Goal: Information Seeking & Learning: Get advice/opinions

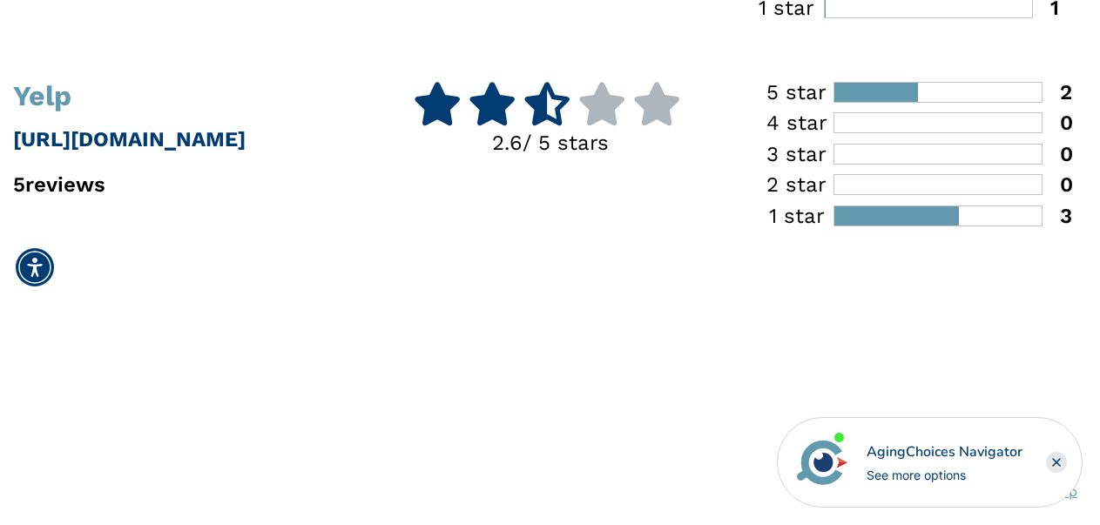
scroll to position [796, 0]
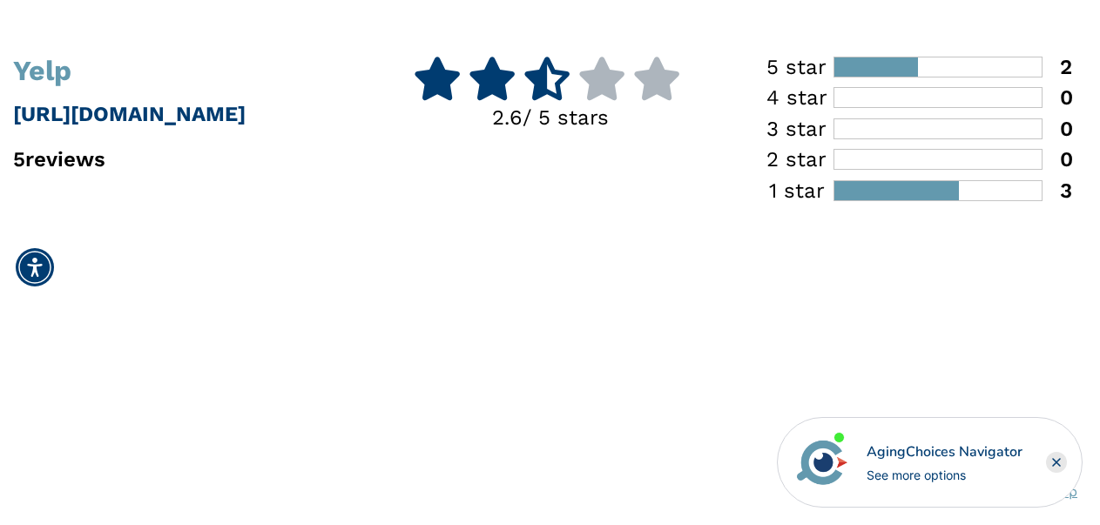
click at [73, 155] on p "5 reviews" at bounding box center [183, 159] width 341 height 31
click at [106, 108] on p "[URL][DOMAIN_NAME]" at bounding box center [183, 113] width 341 height 31
drag, startPoint x: 585, startPoint y: 114, endPoint x: 619, endPoint y: 104, distance: 35.5
click at [585, 113] on p "2.6 / 5 stars" at bounding box center [550, 117] width 341 height 31
click at [1063, 196] on div "3" at bounding box center [1058, 190] width 30 height 21
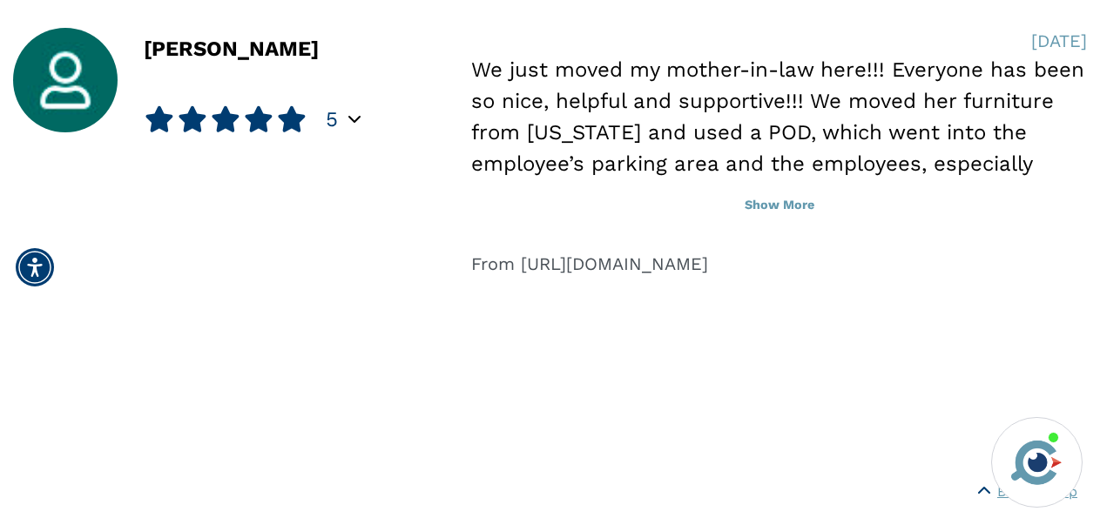
scroll to position [2005, 0]
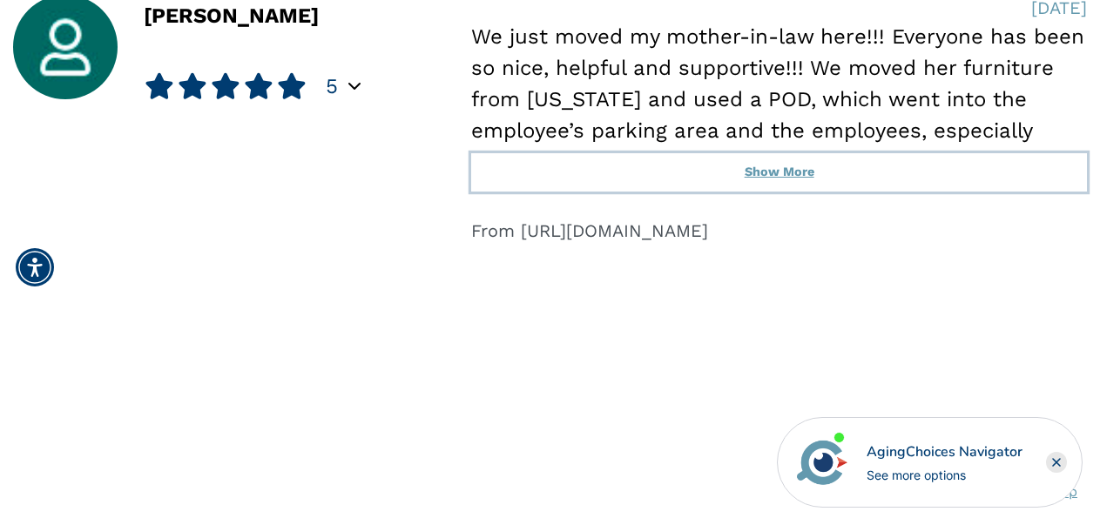
click at [796, 159] on button "Show More" at bounding box center [779, 172] width 616 height 38
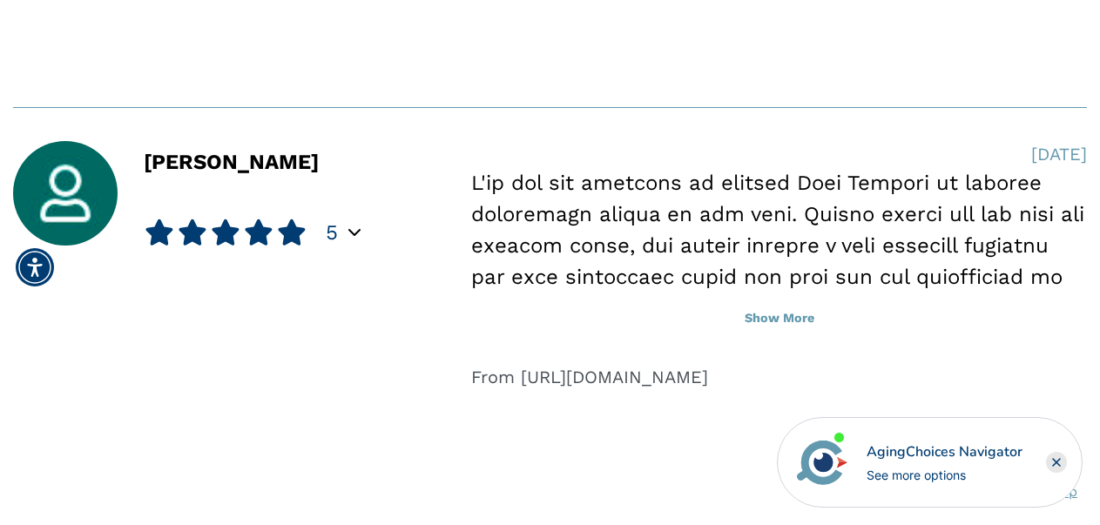
scroll to position [2585, 0]
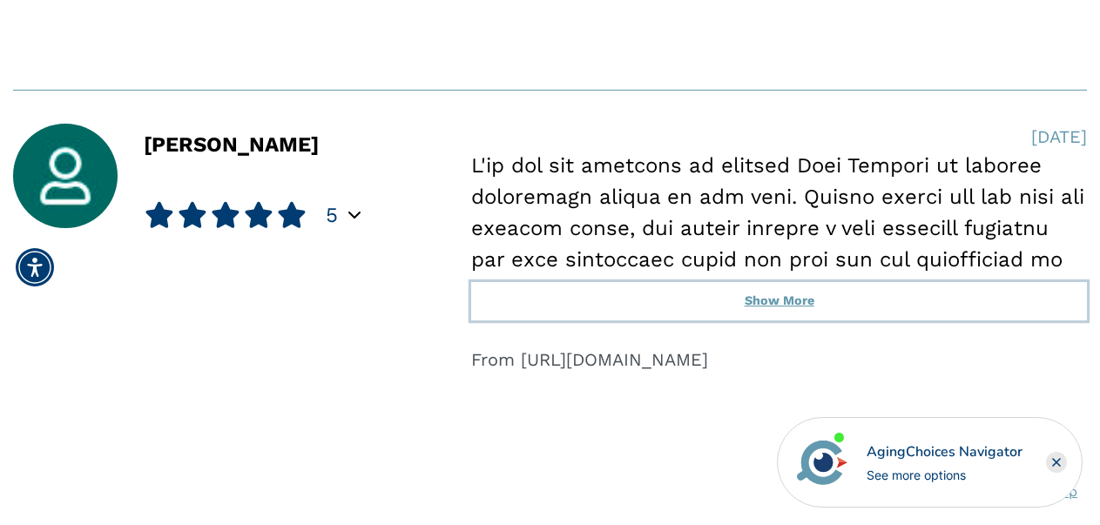
click at [774, 303] on button "Show More" at bounding box center [779, 301] width 616 height 38
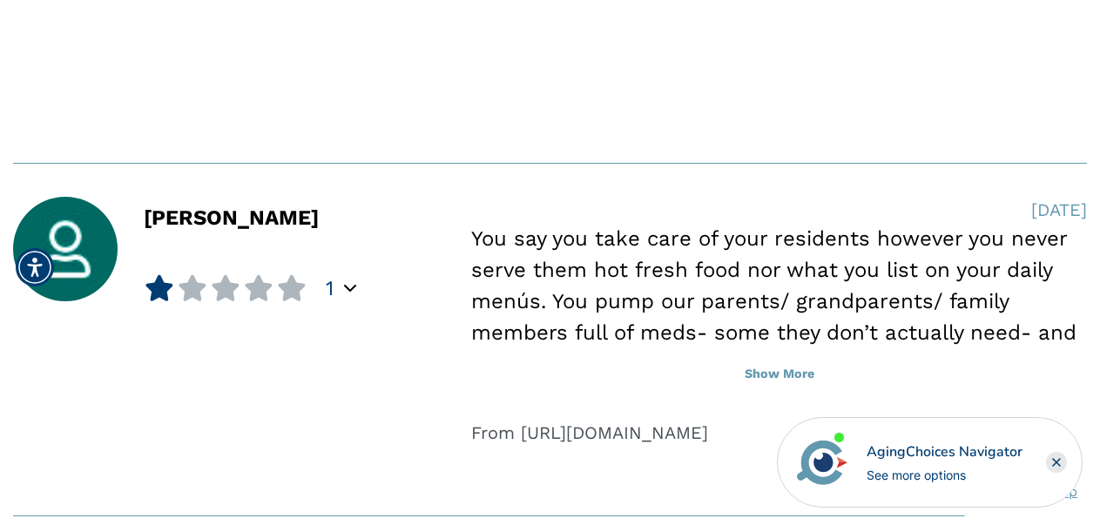
scroll to position [4039, 0]
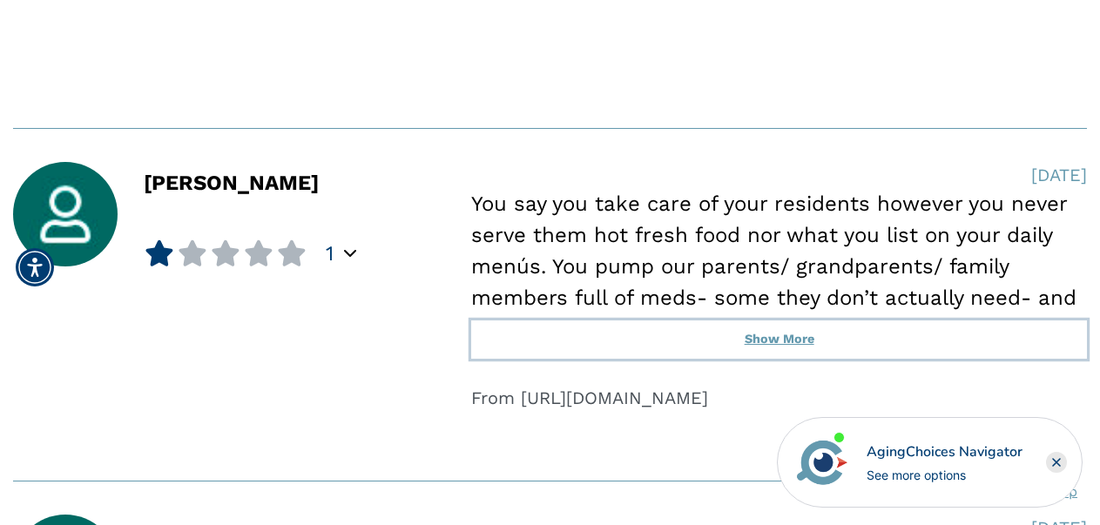
click at [770, 339] on button "Show More" at bounding box center [779, 340] width 616 height 38
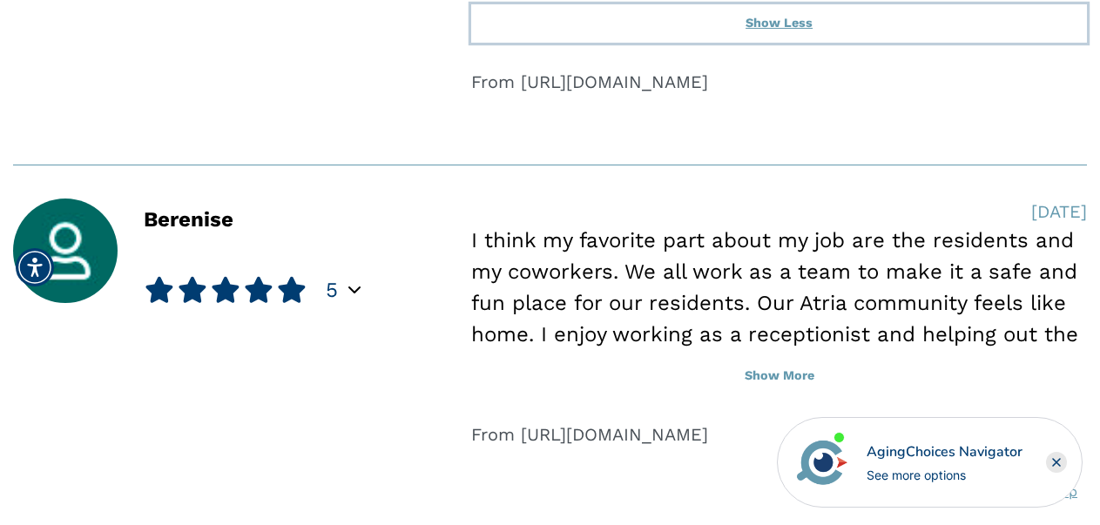
scroll to position [4422, 0]
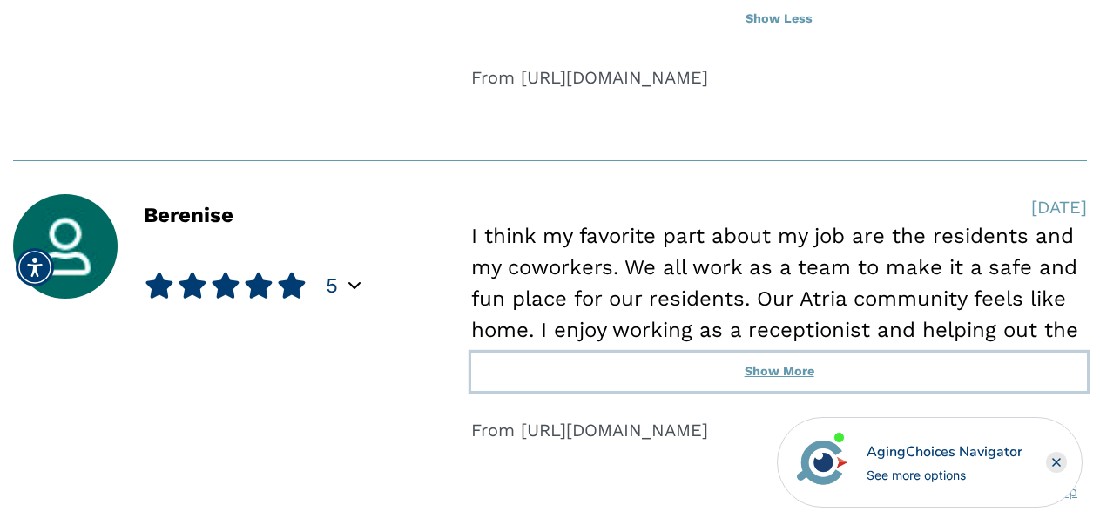
click at [774, 363] on button "Show More" at bounding box center [779, 372] width 616 height 38
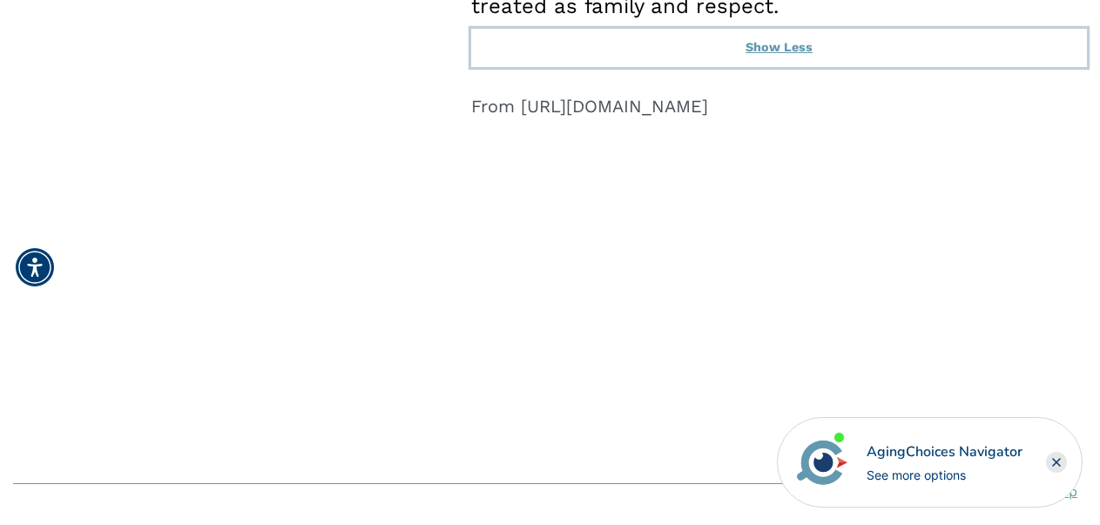
scroll to position [5049, 0]
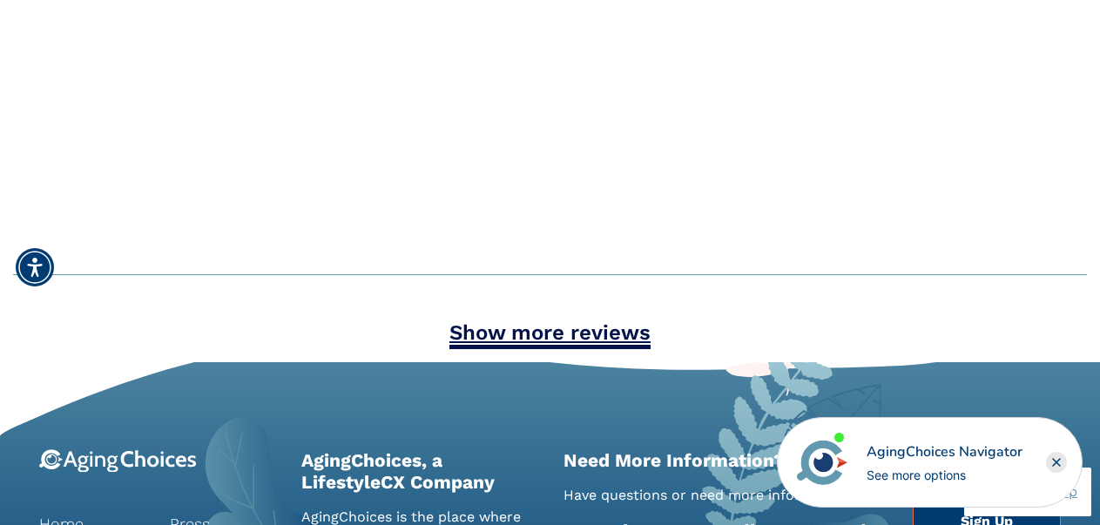
click at [592, 340] on link "Show more reviews" at bounding box center [550, 335] width 201 height 29
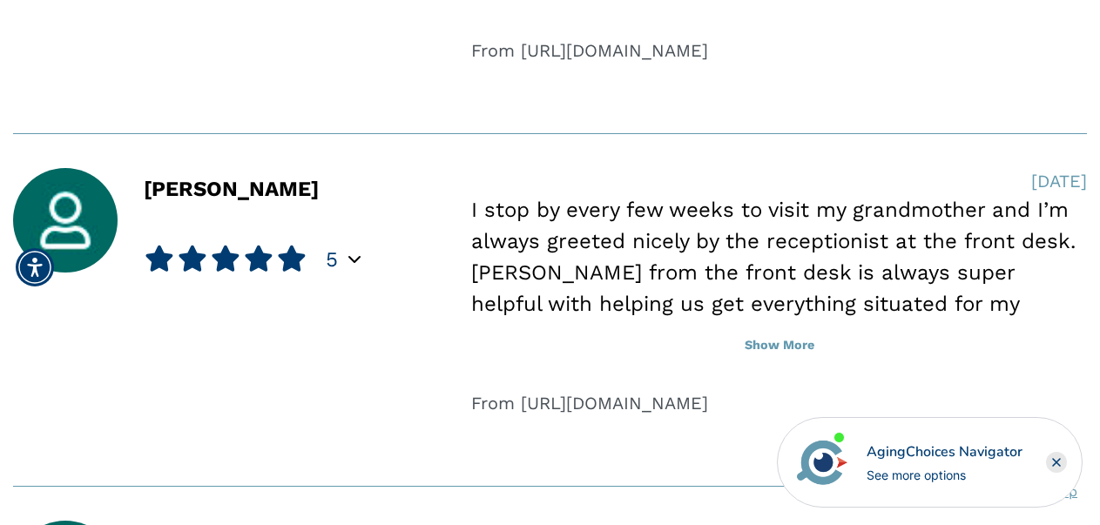
scroll to position [5593, 0]
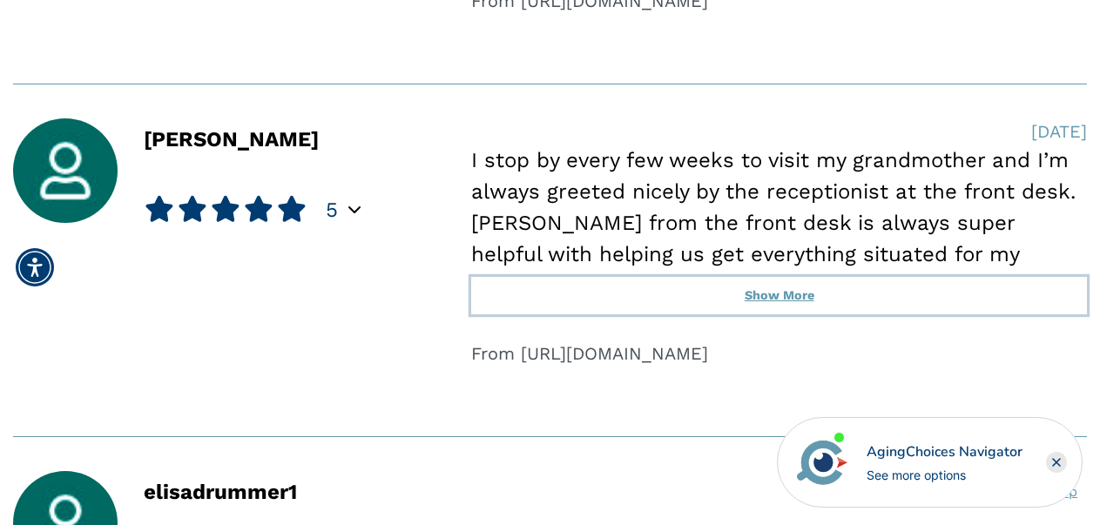
click at [808, 300] on button "Show More" at bounding box center [779, 296] width 616 height 38
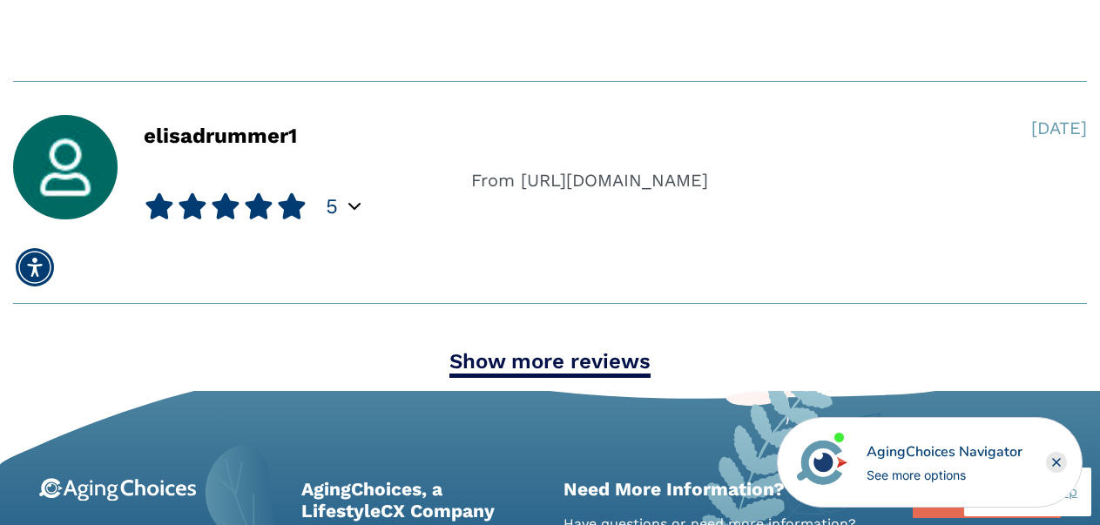
scroll to position [6394, 0]
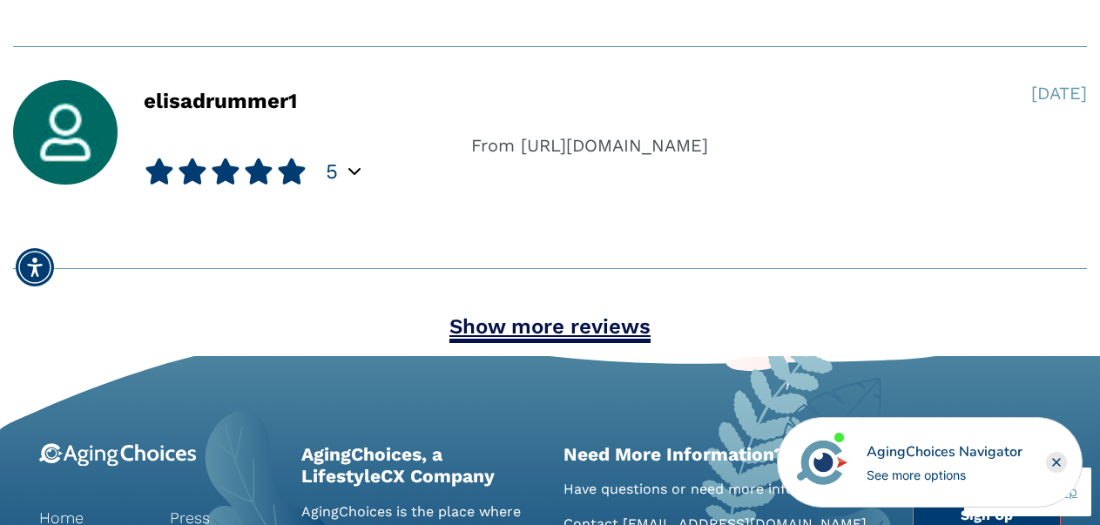
click at [617, 330] on link "Show more reviews" at bounding box center [550, 328] width 201 height 29
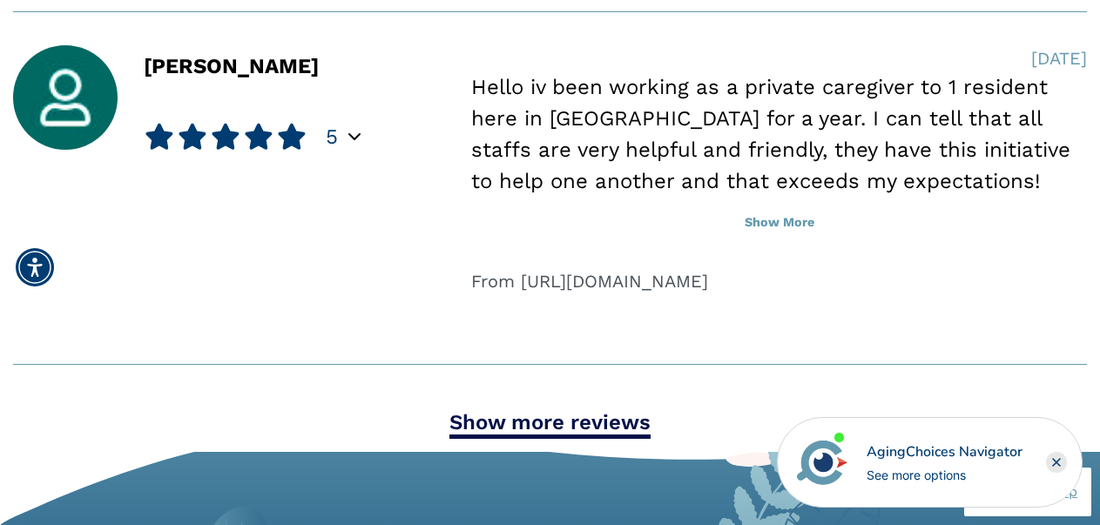
scroll to position [7405, 0]
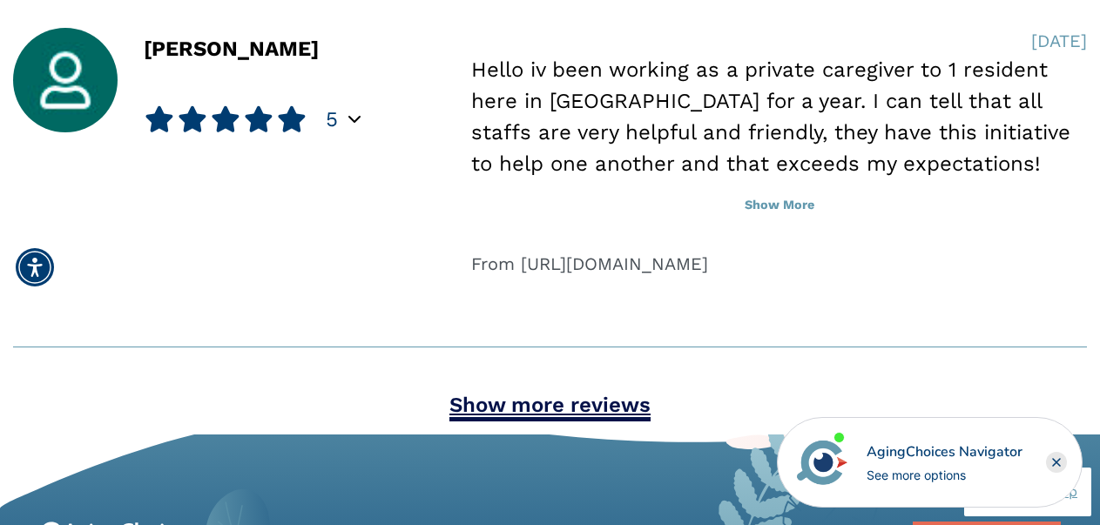
click at [578, 397] on link "Show more reviews" at bounding box center [550, 407] width 201 height 29
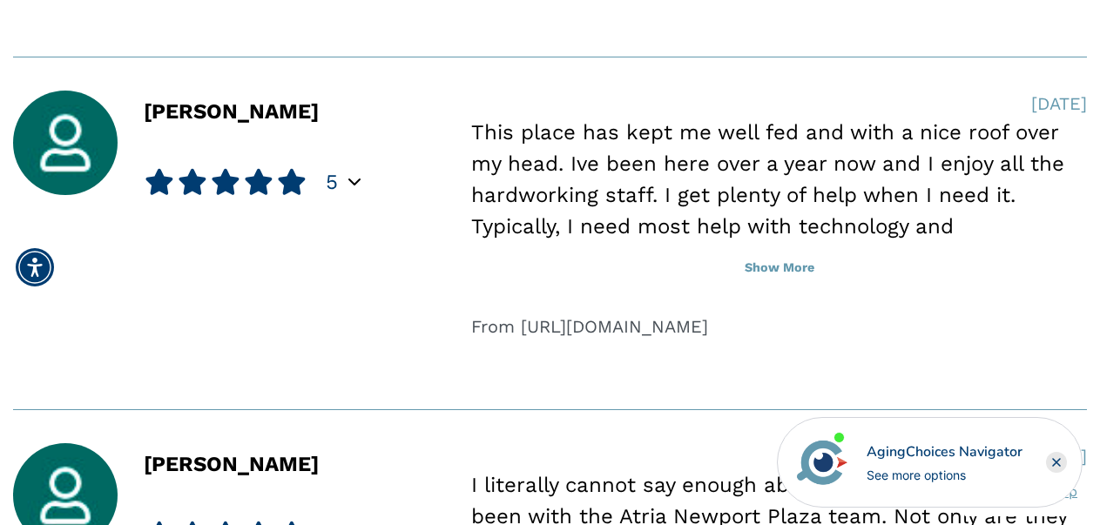
scroll to position [7763, 0]
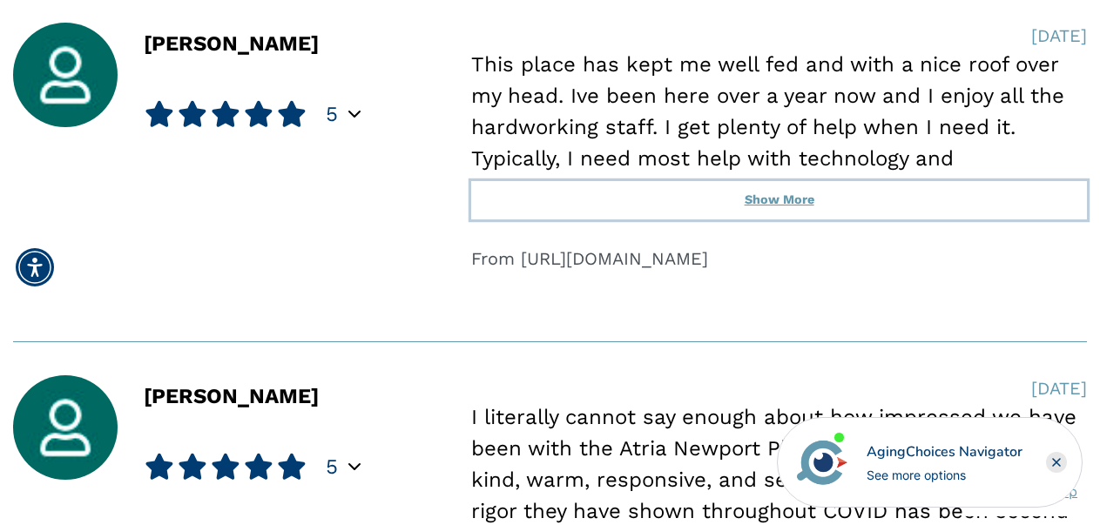
click at [780, 202] on button "Show More" at bounding box center [779, 200] width 616 height 38
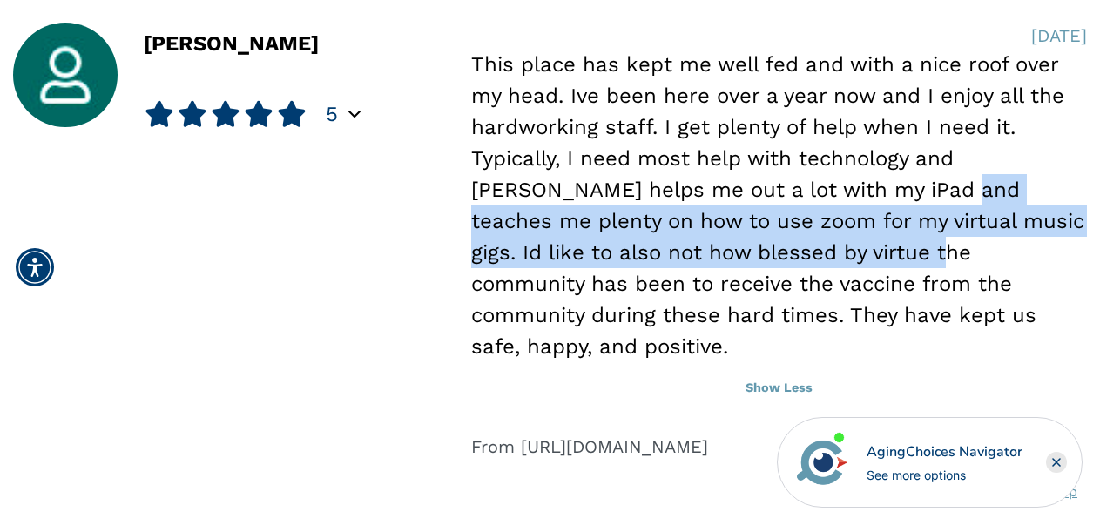
drag, startPoint x: 836, startPoint y: 191, endPoint x: 824, endPoint y: 260, distance: 70.8
click at [824, 260] on div "This place has kept me well fed and with a nice roof over my head. Ive been her…" at bounding box center [779, 206] width 616 height 314
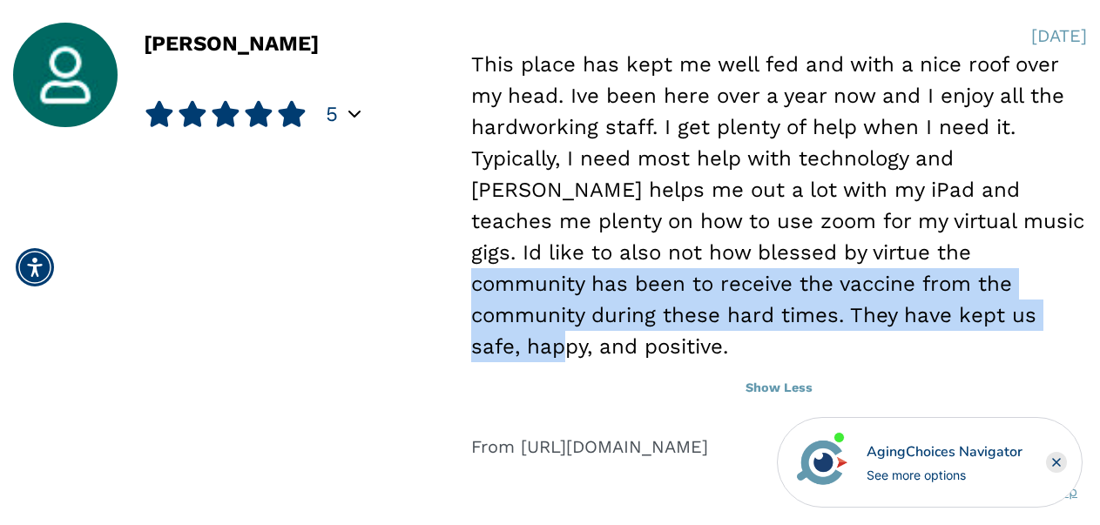
drag, startPoint x: 839, startPoint y: 260, endPoint x: 835, endPoint y: 307, distance: 47.2
click at [835, 307] on div "This place has kept me well fed and with a nice roof over my head. Ive been her…" at bounding box center [779, 206] width 616 height 314
click at [834, 307] on div "This place has kept me well fed and with a nice roof over my head. Ive been her…" at bounding box center [779, 206] width 616 height 314
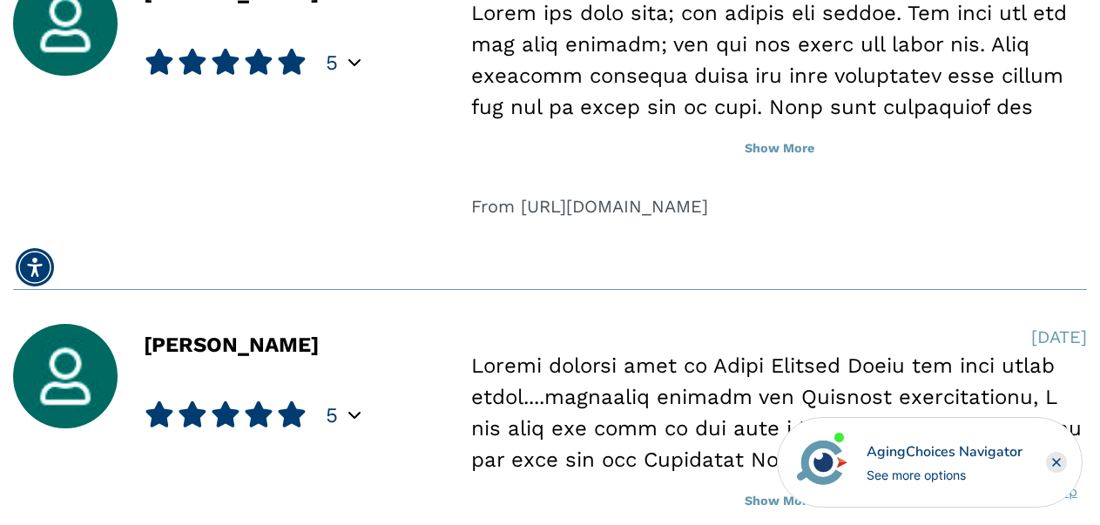
scroll to position [8761, 0]
